Goal: Transaction & Acquisition: Obtain resource

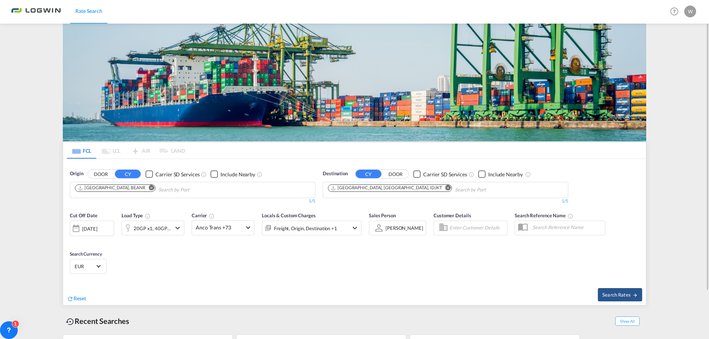
click at [149, 188] on md-icon "Remove" at bounding box center [152, 188] width 6 height 6
click at [445, 187] on md-icon "Remove" at bounding box center [448, 188] width 6 height 6
drag, startPoint x: 352, startPoint y: 187, endPoint x: 303, endPoint y: 185, distance: 48.4
click at [354, 189] on body "Rate Search Rate Search Help Resources Product Release W My Profile Logout FCL …" at bounding box center [354, 169] width 709 height 339
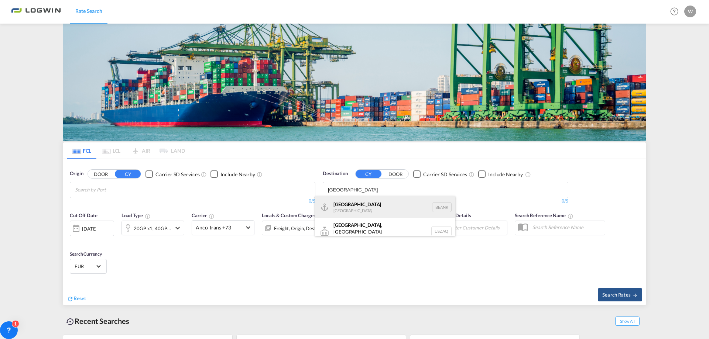
type input "[GEOGRAPHIC_DATA]"
click at [341, 209] on div "[GEOGRAPHIC_DATA] [GEOGRAPHIC_DATA] BEANR" at bounding box center [385, 207] width 140 height 22
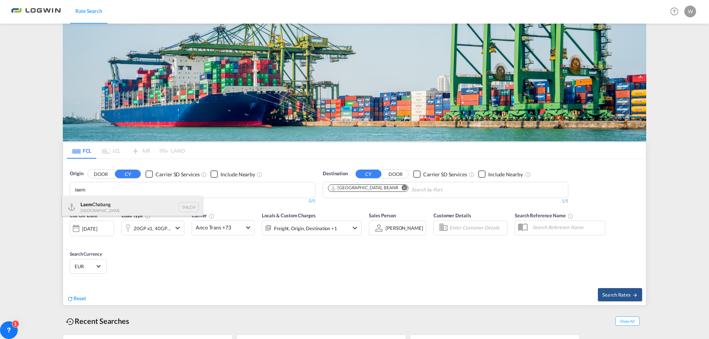
type input "laem"
click at [87, 203] on div "Laem Chabang Thailand THLCH" at bounding box center [132, 207] width 140 height 22
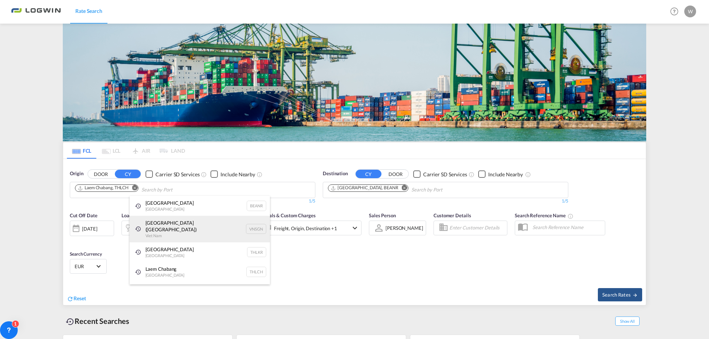
click at [164, 227] on div "Ho Chi Minh City ([GEOGRAPHIC_DATA]) Viet Nam VNSGN" at bounding box center [200, 229] width 140 height 27
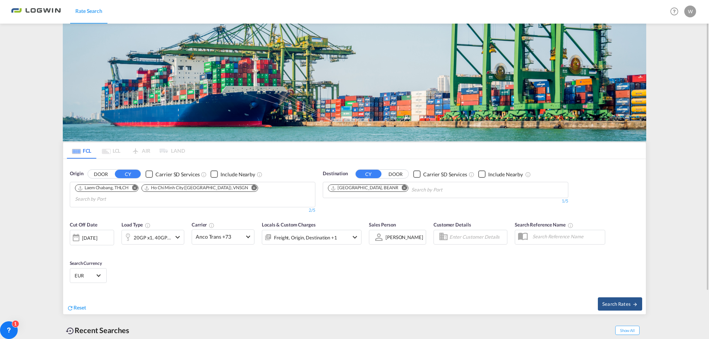
click at [174, 233] on md-icon "icon-chevron-down" at bounding box center [177, 237] width 9 height 9
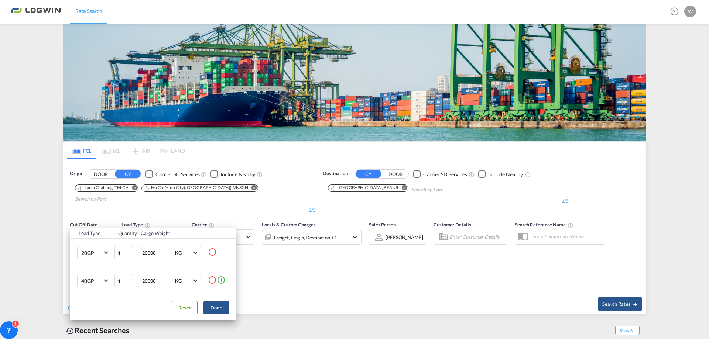
click at [212, 279] on md-icon "icon-minus-circle-outline" at bounding box center [212, 280] width 9 height 9
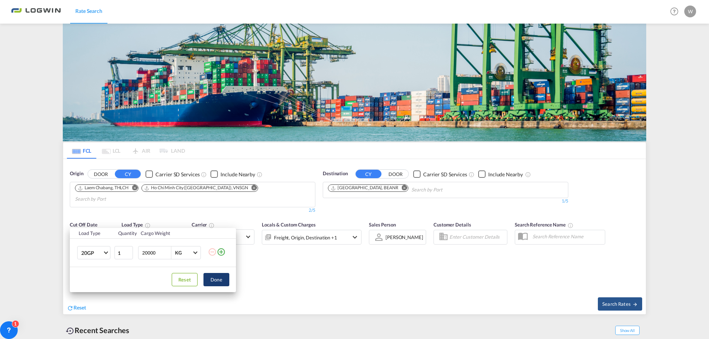
click at [217, 279] on button "Done" at bounding box center [216, 279] width 26 height 13
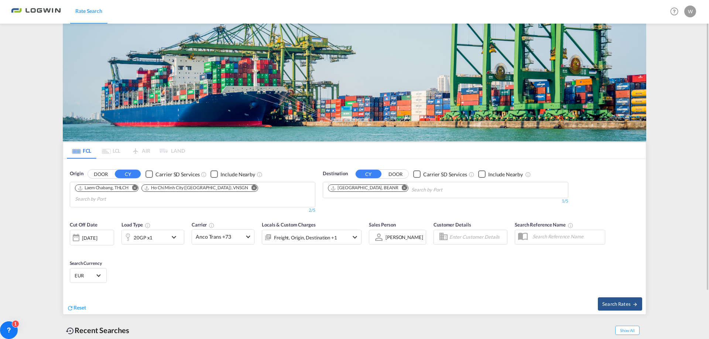
click at [97, 235] on div "[DATE]" at bounding box center [89, 238] width 15 height 7
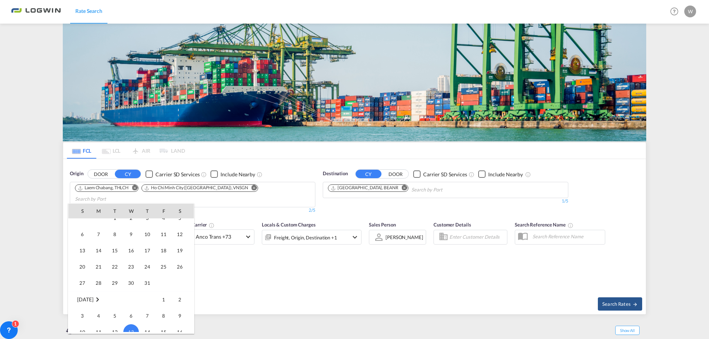
scroll to position [220, 0]
click at [115, 221] on span "1" at bounding box center [114, 219] width 15 height 15
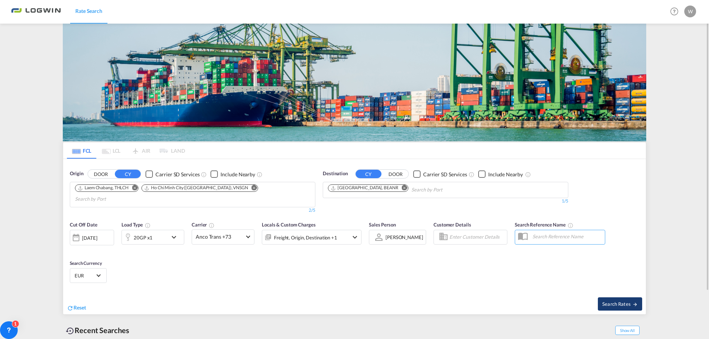
click at [621, 301] on span "Search Rates" at bounding box center [619, 304] width 35 height 6
type input "THLCH,VNSGN to BEANR / [DATE]"
click at [251, 187] on md-icon "Remove" at bounding box center [254, 188] width 6 height 6
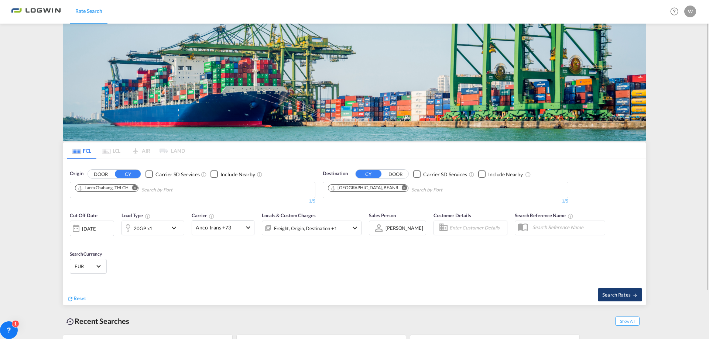
click at [626, 294] on span "Search Rates" at bounding box center [619, 295] width 35 height 6
type input "THLCH to BEANR / [DATE]"
